Goal: Information Seeking & Learning: Learn about a topic

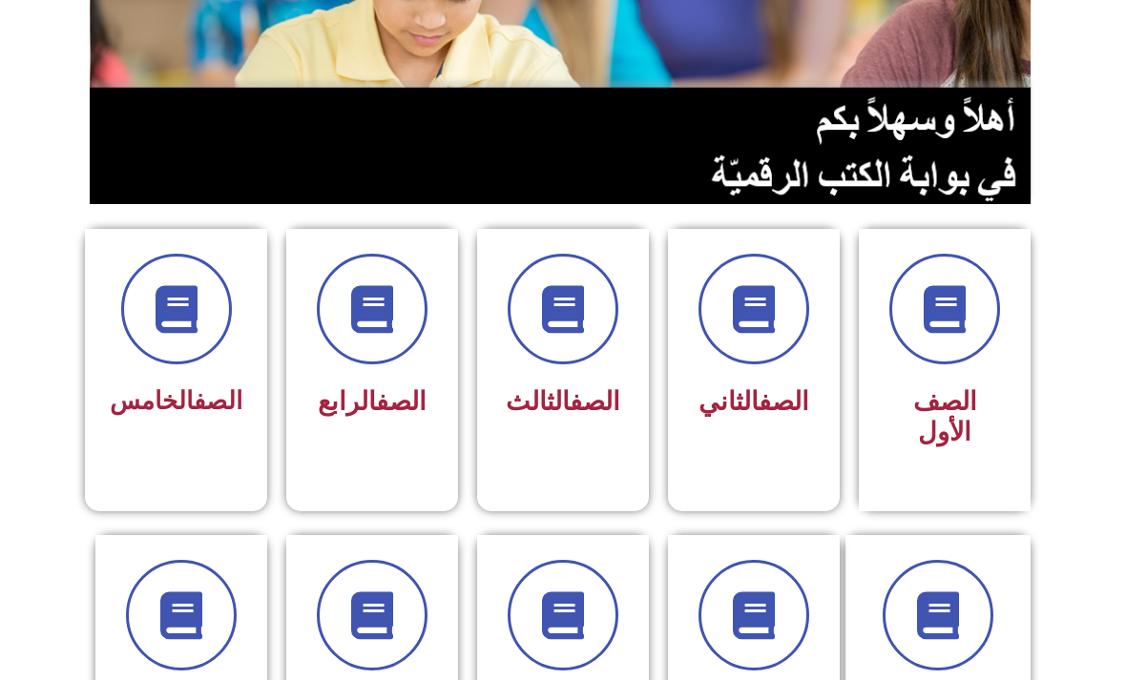
scroll to position [306, 0]
click at [781, 342] on span at bounding box center [944, 309] width 111 height 111
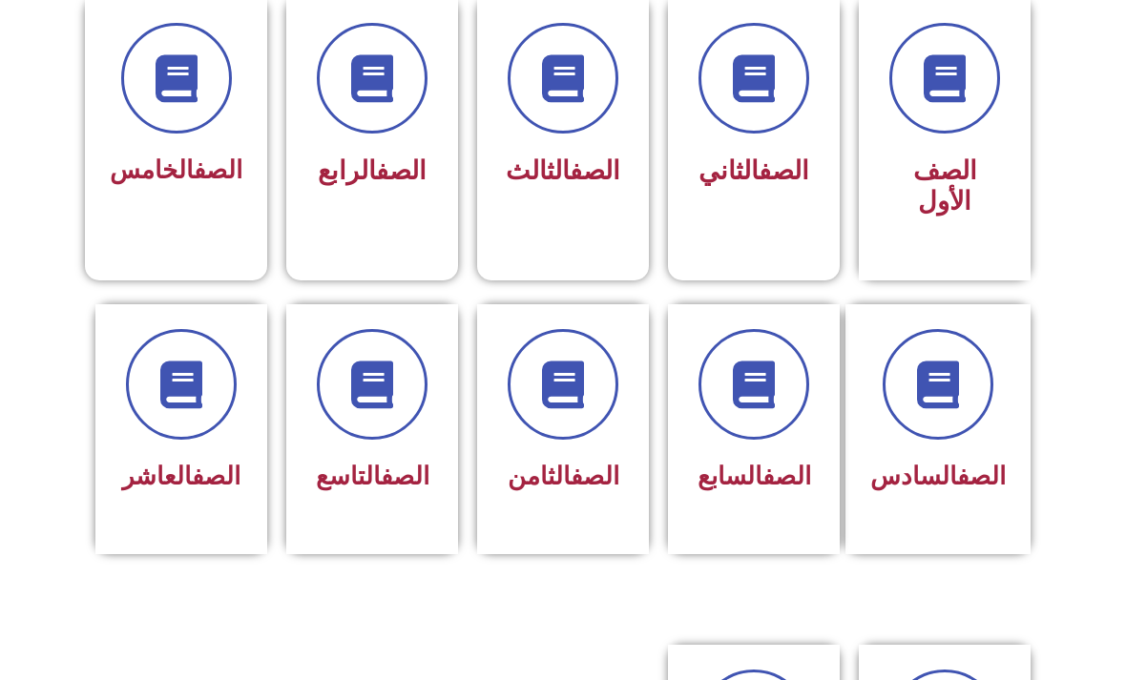
scroll to position [537, 0]
click at [591, 409] on span at bounding box center [563, 384] width 111 height 111
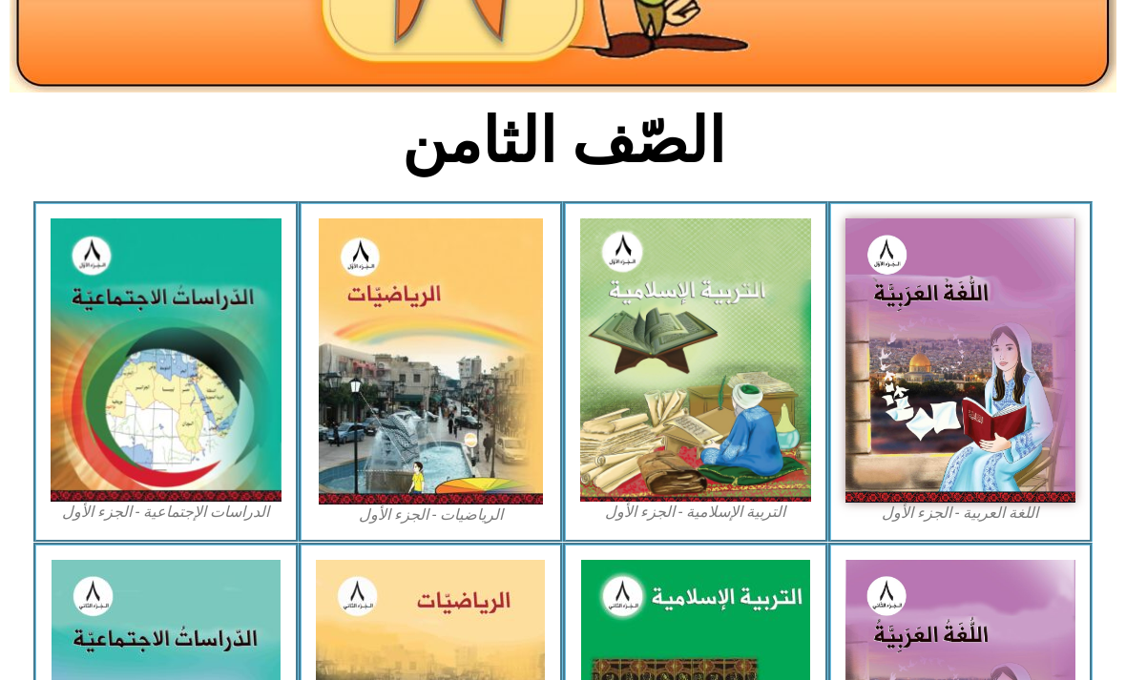
scroll to position [372, 0]
click at [1046, 331] on img at bounding box center [960, 360] width 231 height 284
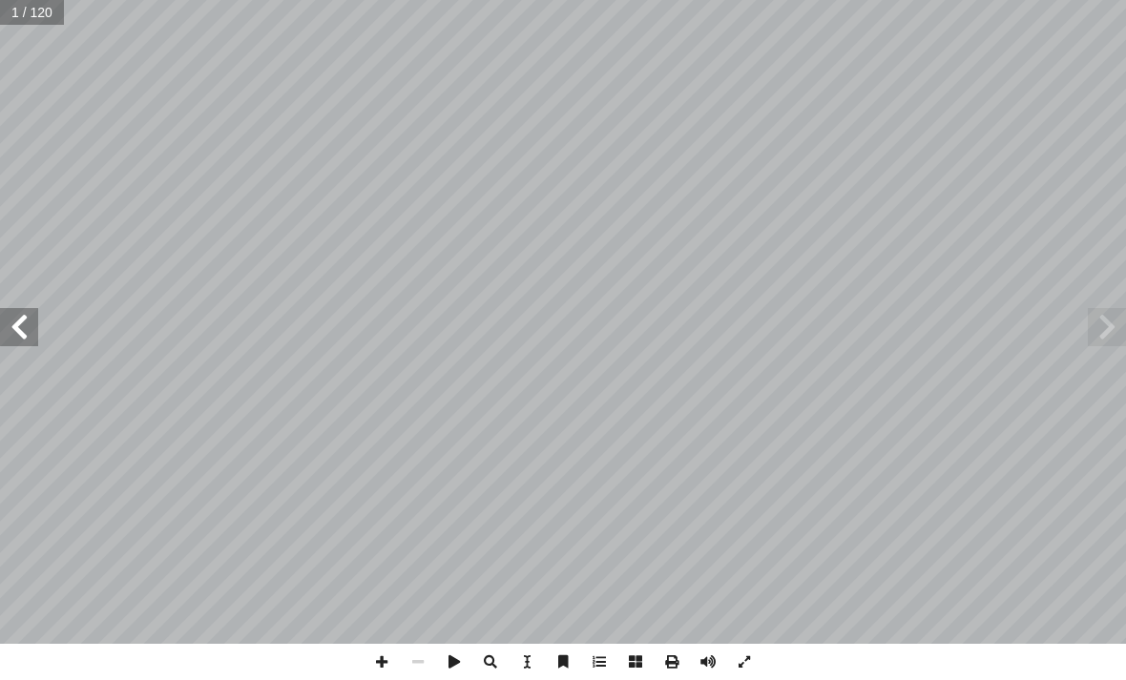
click at [22, 325] on span at bounding box center [19, 327] width 38 height 38
click at [21, 319] on span at bounding box center [19, 327] width 38 height 38
click at [34, 321] on span at bounding box center [19, 327] width 38 height 38
click at [15, 342] on span at bounding box center [19, 327] width 38 height 38
click at [22, 320] on span at bounding box center [19, 327] width 38 height 38
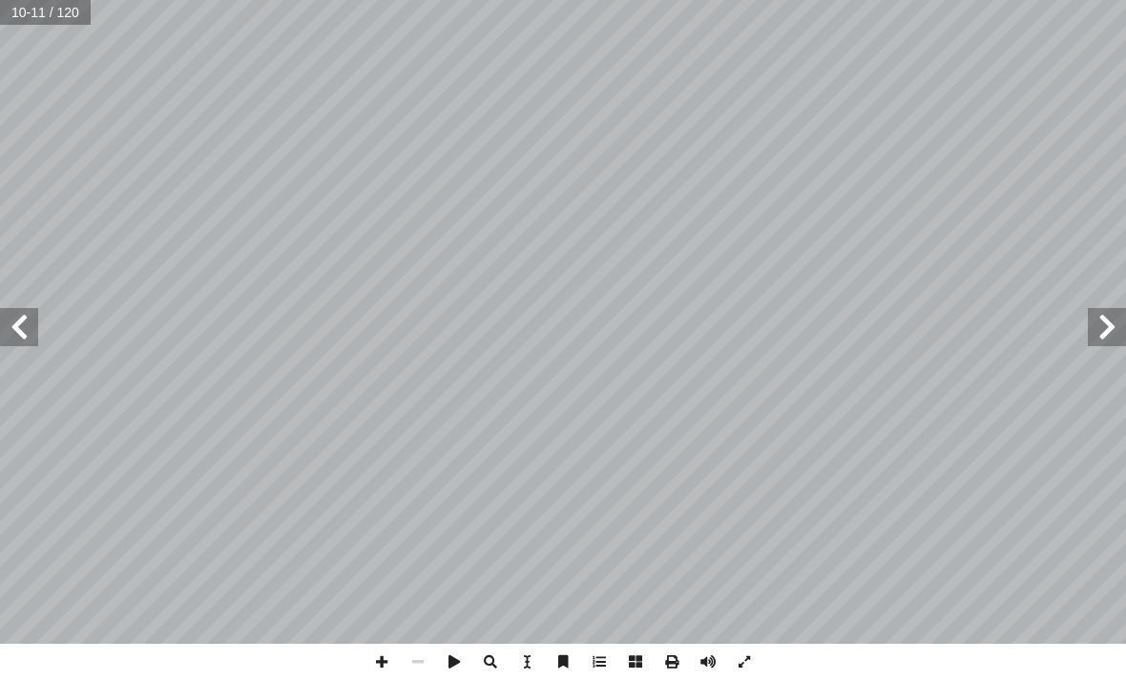
click at [1096, 329] on span at bounding box center [1107, 327] width 38 height 38
click at [15, 327] on span at bounding box center [19, 327] width 38 height 38
click at [28, 309] on span at bounding box center [19, 327] width 38 height 38
click at [33, 324] on span at bounding box center [19, 327] width 38 height 38
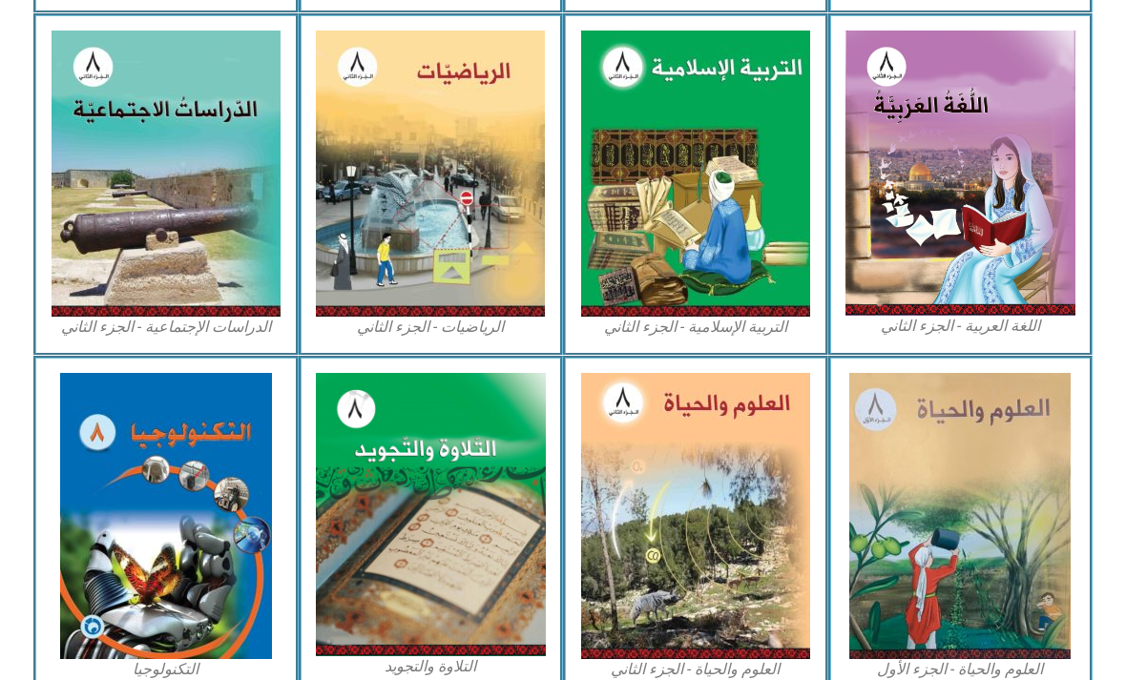
scroll to position [963, 0]
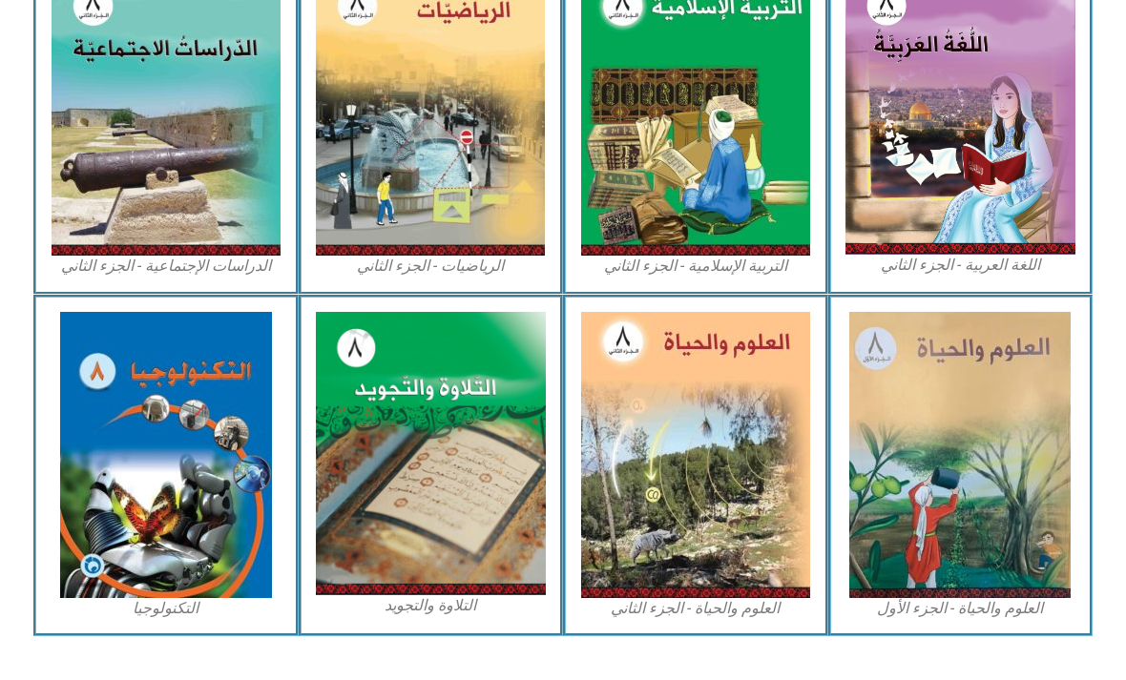
click at [959, 572] on img at bounding box center [959, 455] width 221 height 286
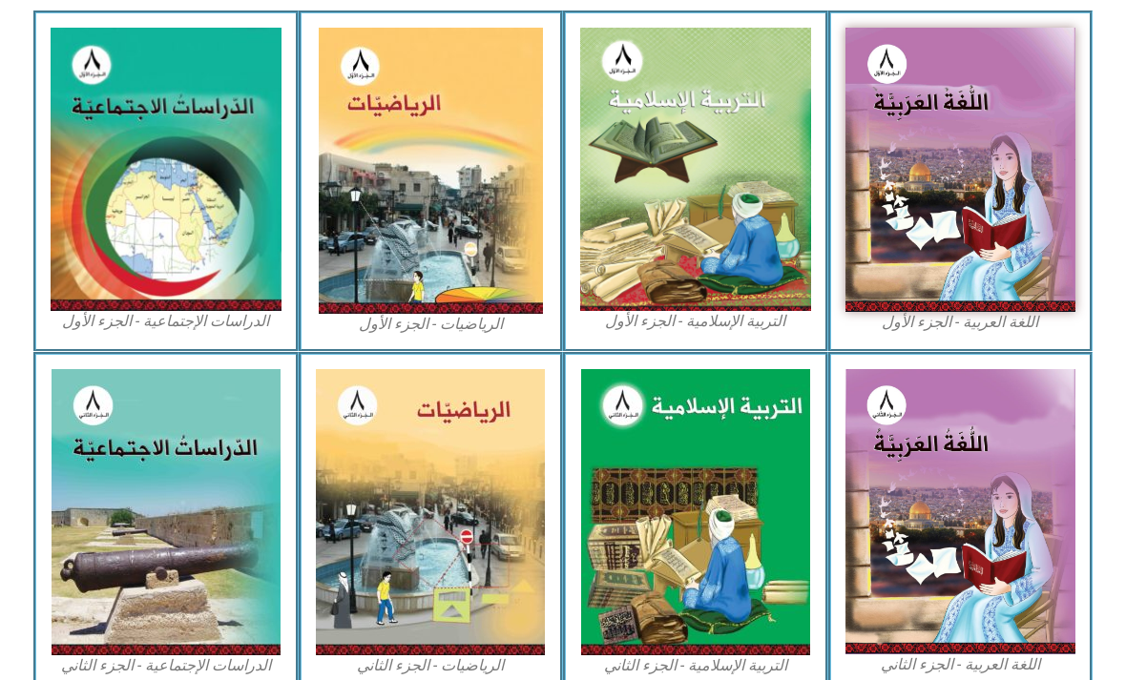
scroll to position [556, 0]
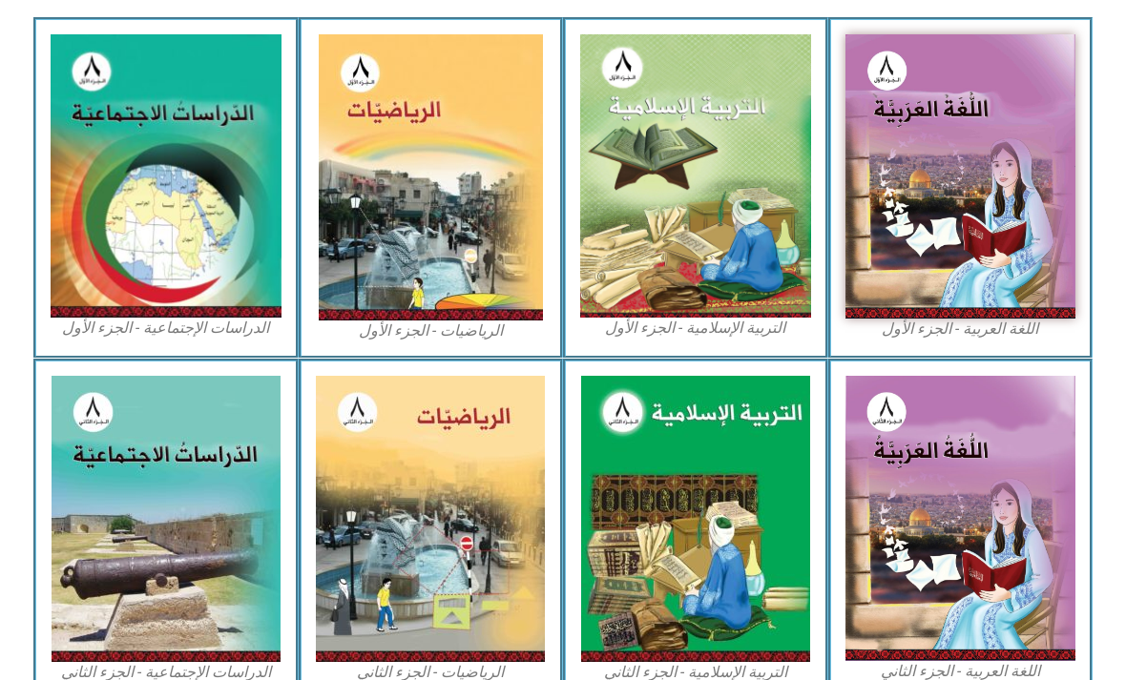
click at [209, 238] on img at bounding box center [166, 175] width 231 height 283
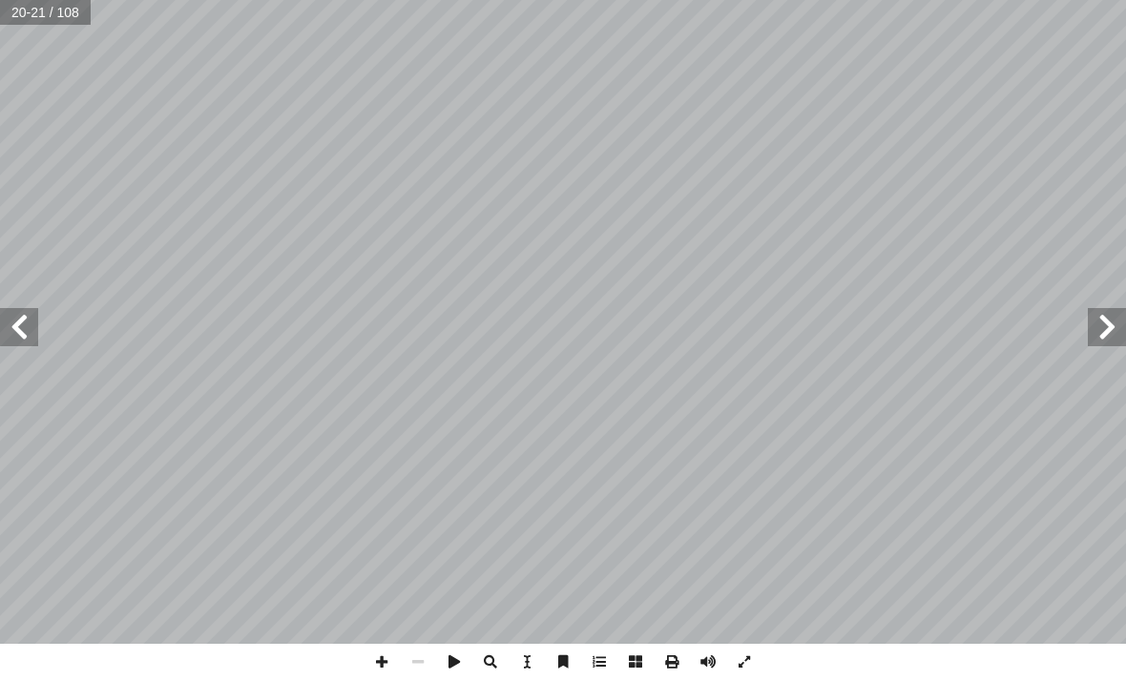
click at [29, 320] on span at bounding box center [19, 327] width 38 height 38
click at [13, 311] on span at bounding box center [19, 327] width 38 height 38
click at [30, 321] on span at bounding box center [19, 327] width 38 height 38
click at [1106, 345] on span at bounding box center [1107, 327] width 38 height 38
click at [1099, 343] on span at bounding box center [1107, 327] width 38 height 38
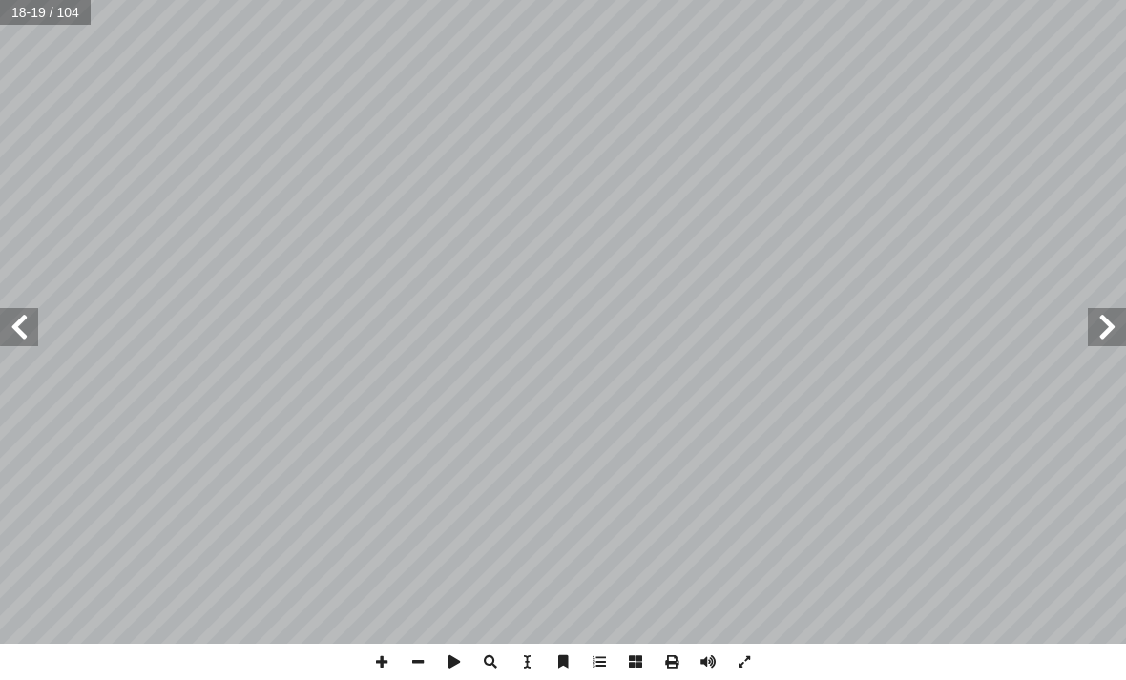
click at [13, 326] on span at bounding box center [19, 327] width 38 height 38
click at [23, 328] on span at bounding box center [19, 327] width 38 height 38
click at [1109, 324] on span at bounding box center [1107, 327] width 38 height 38
click at [10, 332] on span at bounding box center [19, 327] width 38 height 38
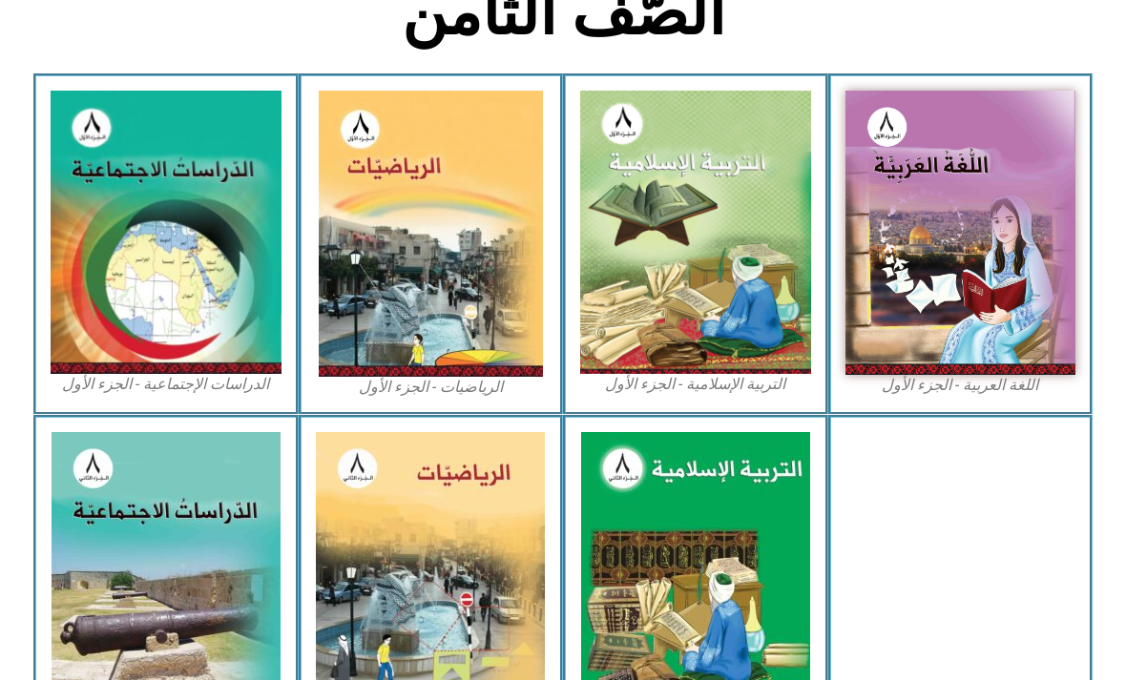
scroll to position [492, 0]
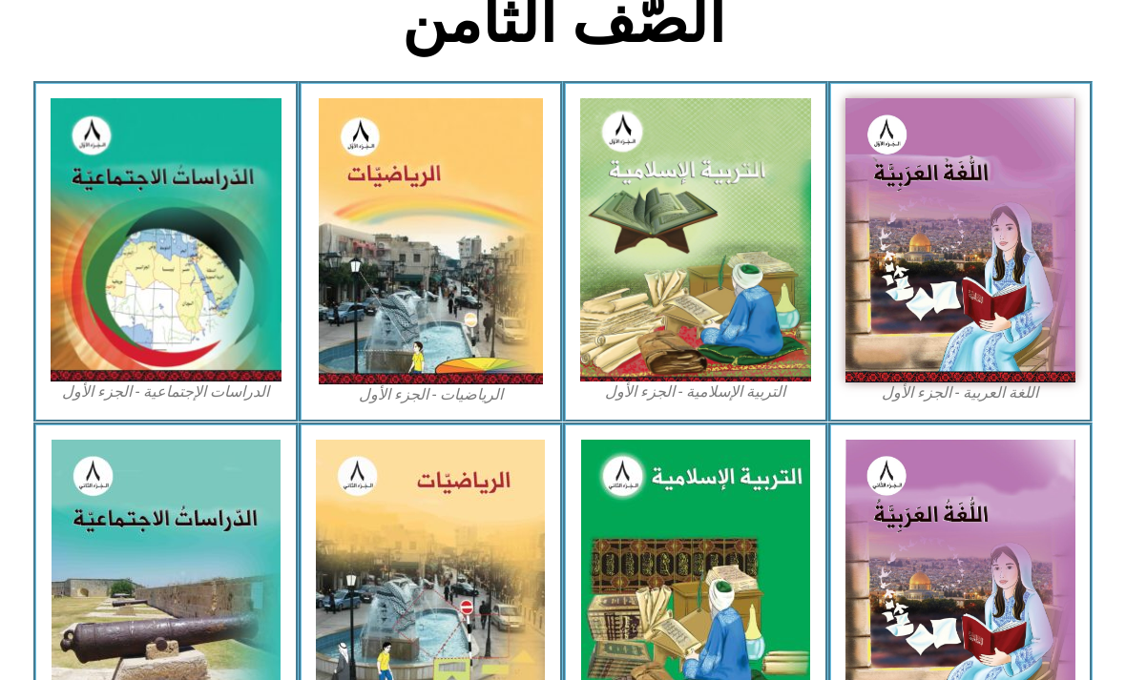
click at [475, 305] on img at bounding box center [431, 241] width 224 height 286
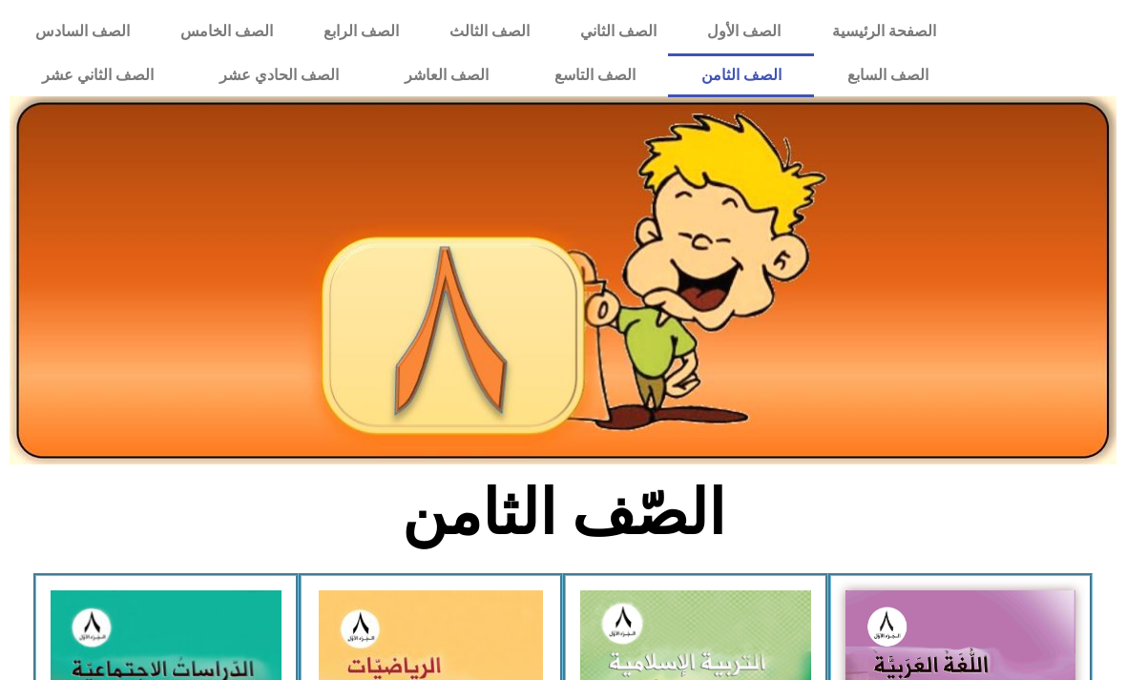
scroll to position [403, 0]
